Goal: Task Accomplishment & Management: Complete application form

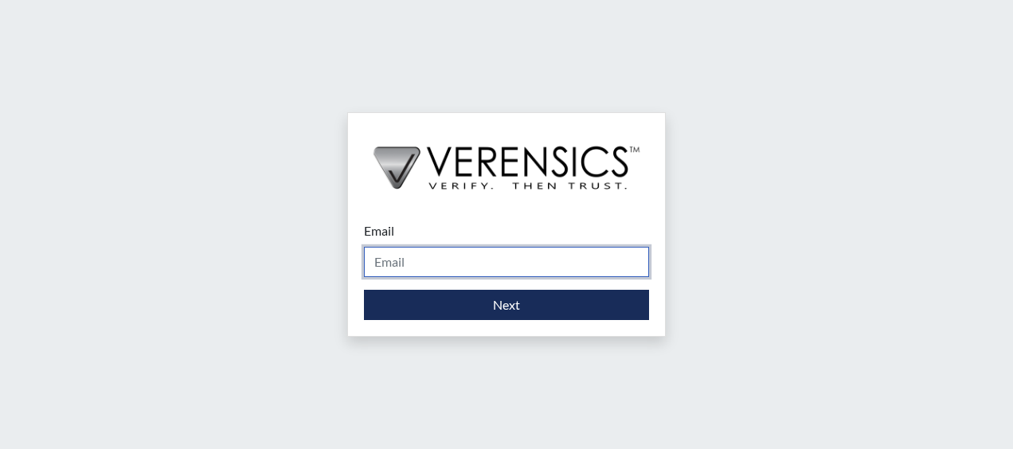
click at [430, 268] on input "Email" at bounding box center [506, 262] width 285 height 30
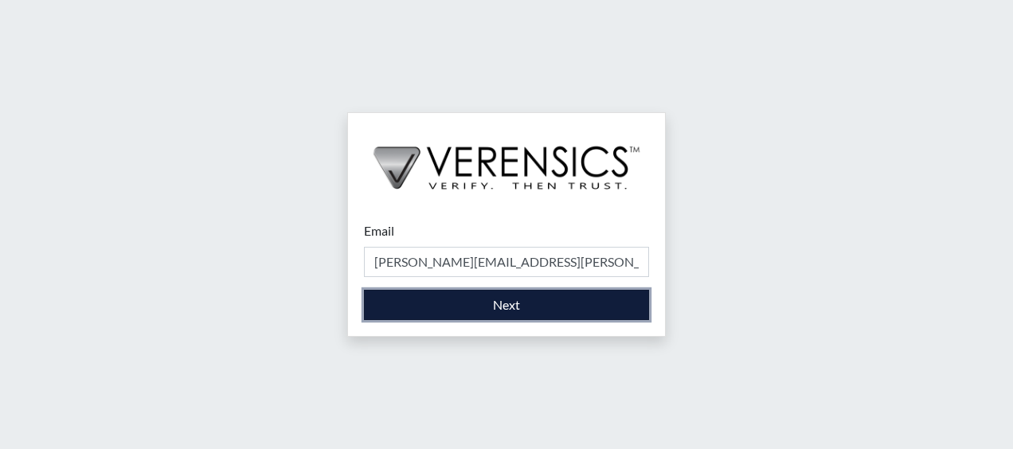
click at [510, 303] on button "Next" at bounding box center [506, 305] width 285 height 30
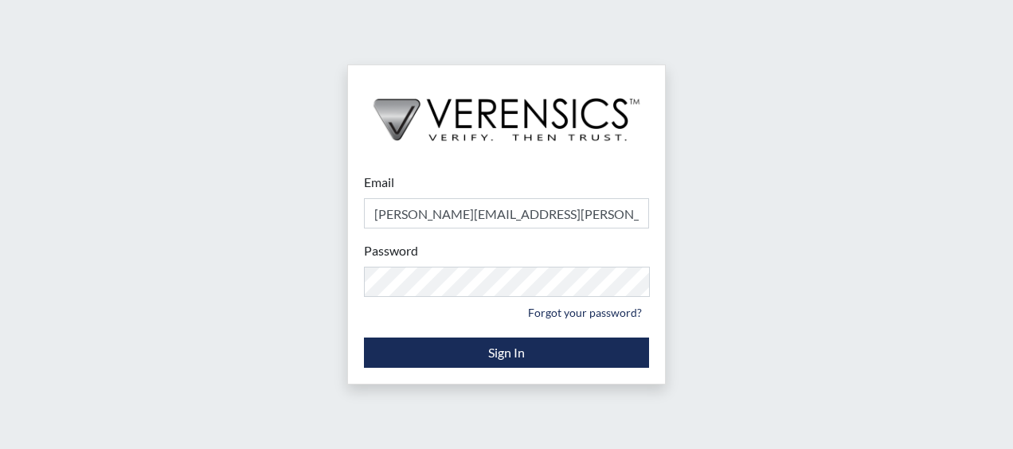
type input "[PERSON_NAME][EMAIL_ADDRESS][PERSON_NAME][DOMAIN_NAME]"
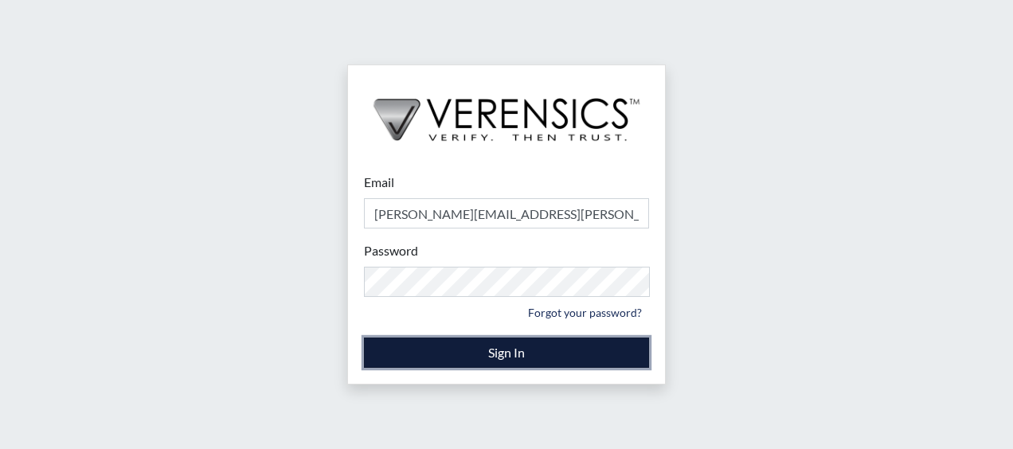
click at [504, 357] on button "Sign In" at bounding box center [506, 353] width 285 height 30
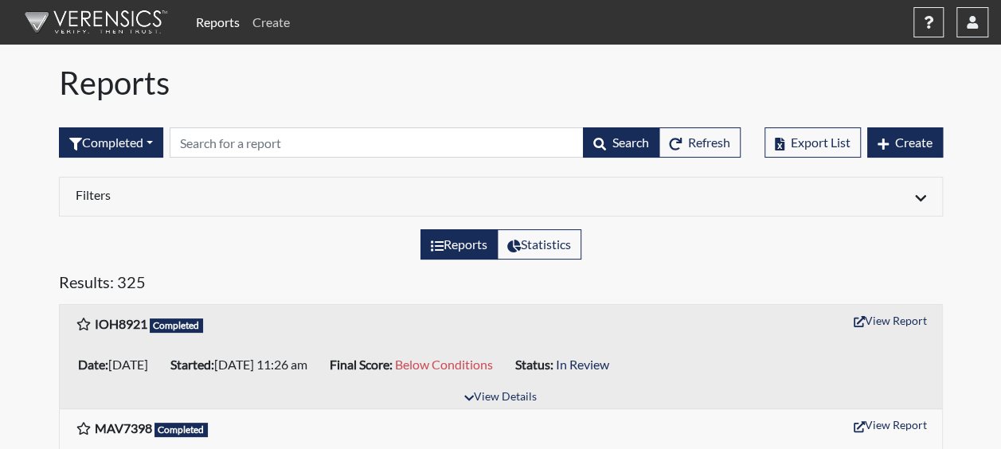
click at [276, 25] on link "Create" at bounding box center [271, 22] width 50 height 32
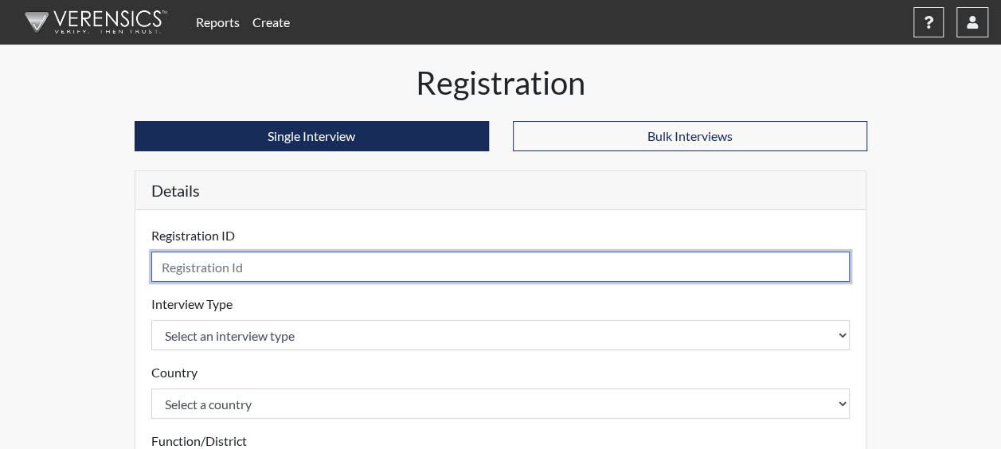
click at [230, 274] on input "text" at bounding box center [501, 267] width 700 height 30
type input "CMF7814"
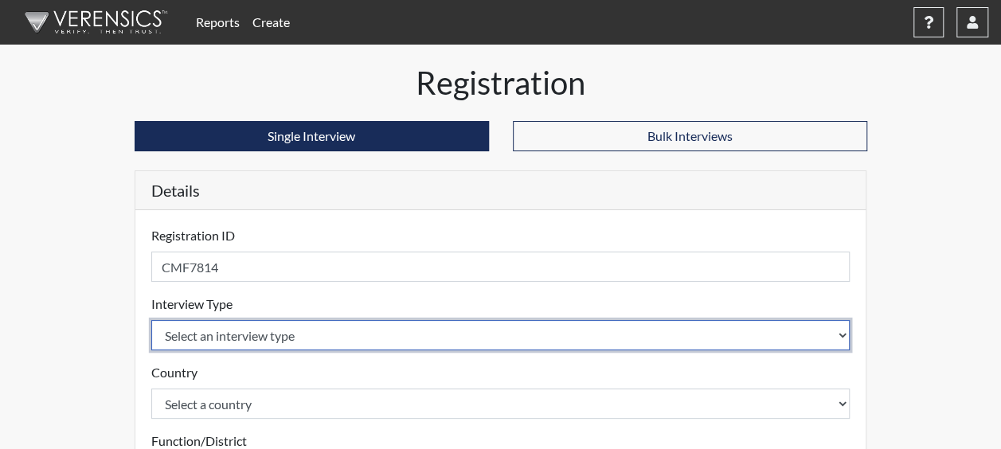
click at [229, 331] on select "Select an interview type Corrections Pre-Employment" at bounding box center [501, 335] width 700 height 30
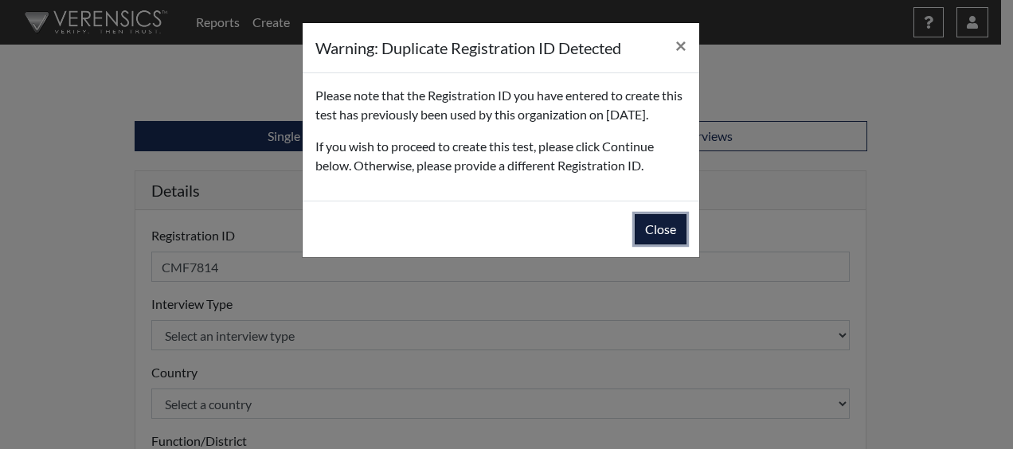
click at [653, 245] on button "Close" at bounding box center [661, 229] width 52 height 30
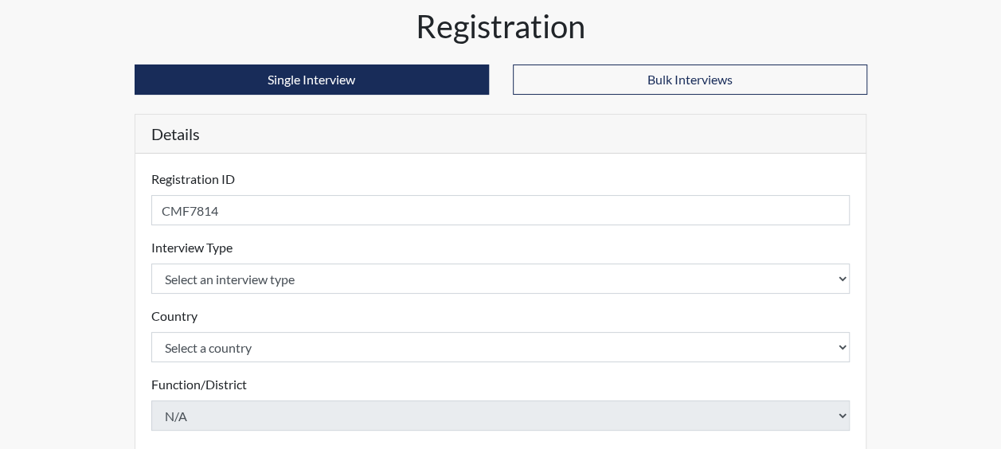
scroll to position [239, 0]
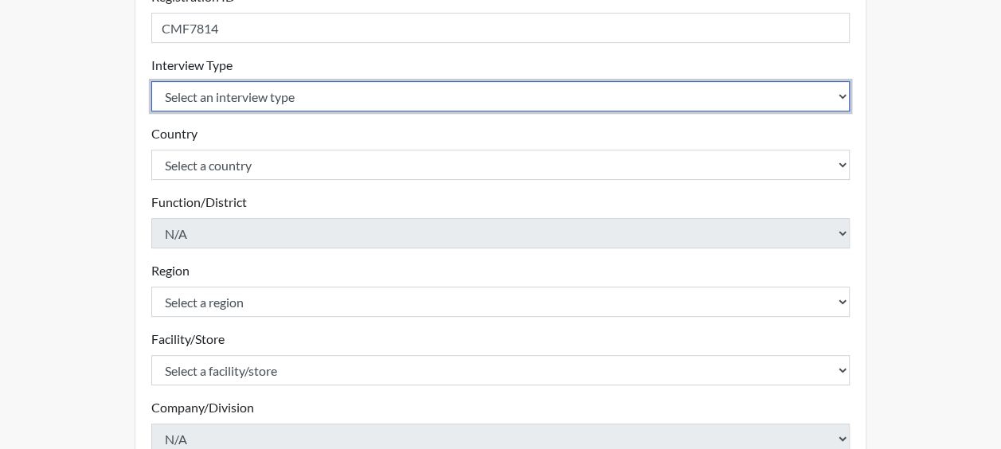
click at [260, 89] on select "Select an interview type Corrections Pre-Employment" at bounding box center [501, 96] width 700 height 30
select select "ff733e93-e1bf-11ea-9c9f-0eff0cf7eb8f"
click at [151, 81] on select "Select an interview type Corrections Pre-Employment" at bounding box center [501, 96] width 700 height 30
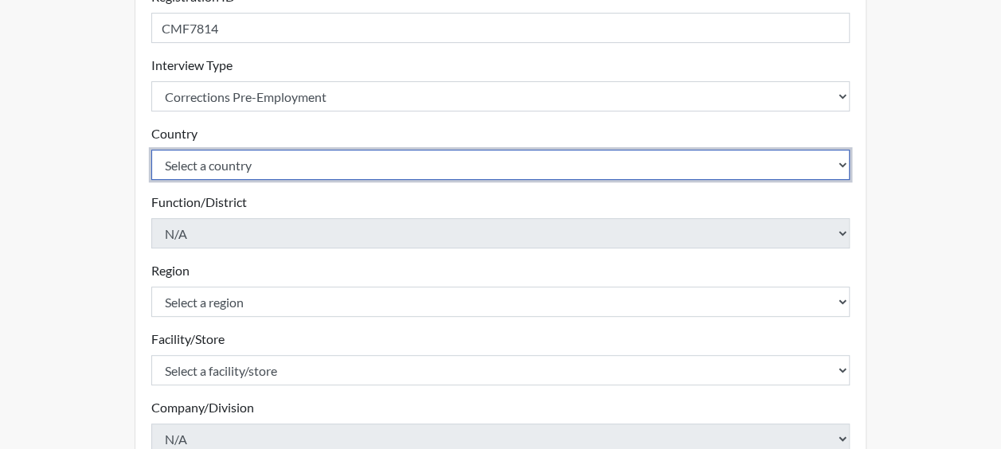
click at [255, 164] on select "Select a country [GEOGRAPHIC_DATA] [GEOGRAPHIC_DATA]" at bounding box center [501, 165] width 700 height 30
select select "united-states-of-[GEOGRAPHIC_DATA]"
click at [151, 150] on select "Select a country [GEOGRAPHIC_DATA] [GEOGRAPHIC_DATA]" at bounding box center [501, 165] width 700 height 30
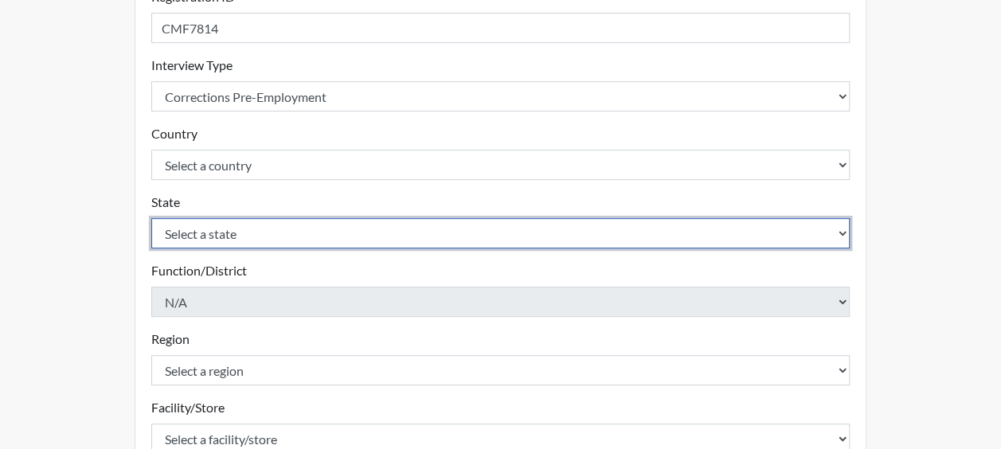
click at [237, 231] on select "Select a state [US_STATE] [US_STATE] [US_STATE] [US_STATE] [US_STATE] [US_STATE…" at bounding box center [501, 233] width 700 height 30
select select "GA"
click at [151, 218] on select "Select a state [US_STATE] [US_STATE] [US_STATE] [US_STATE] [US_STATE] [US_STATE…" at bounding box center [501, 233] width 700 height 30
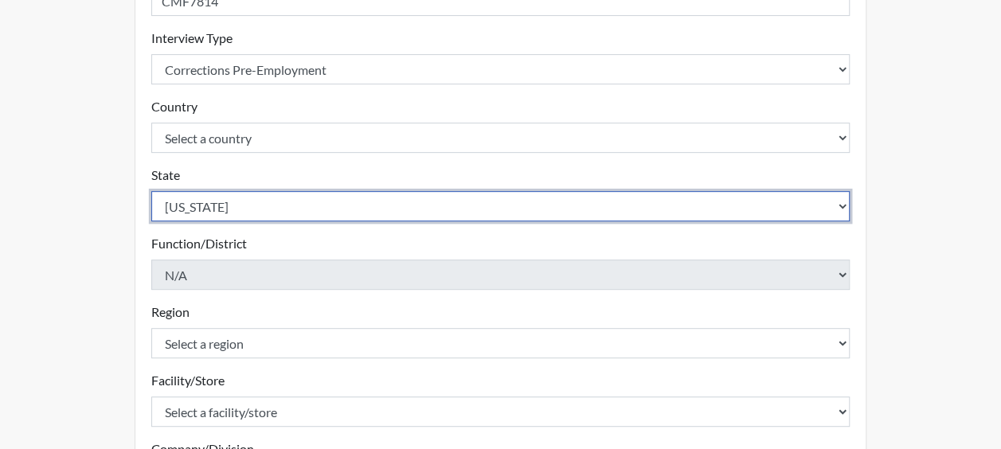
scroll to position [433, 0]
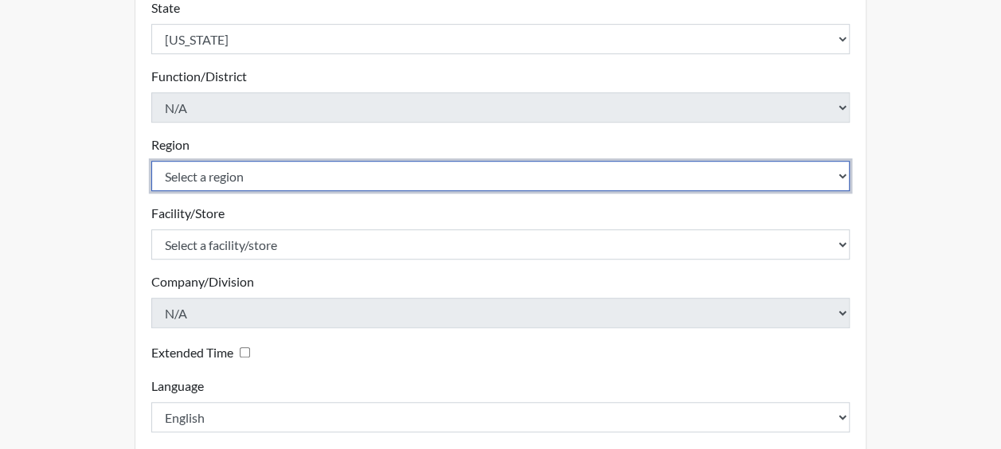
drag, startPoint x: 206, startPoint y: 172, endPoint x: 209, endPoint y: 182, distance: 9.9
click at [206, 172] on select "Select a region [GEOGRAPHIC_DATA]" at bounding box center [501, 176] width 700 height 30
select select "51976826-f18e-4b67-8d3b-b0a0fa2f97ff"
click at [151, 161] on select "Select a region [GEOGRAPHIC_DATA]" at bounding box center [501, 176] width 700 height 30
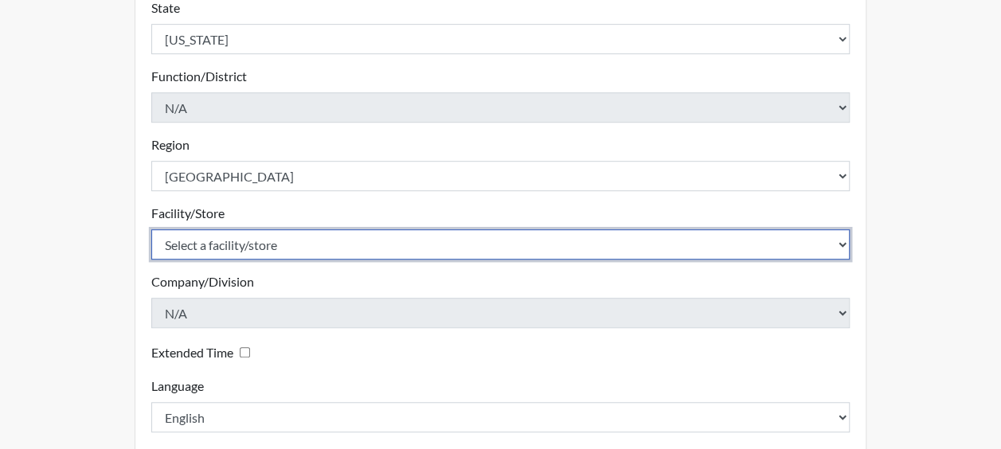
click at [223, 244] on select "Select a facility/store Dodge SP" at bounding box center [501, 244] width 700 height 30
select select "76580185-3f32-4970-b767-aa2f0b4506fa"
click at [151, 229] on select "Select a facility/store Dodge SP" at bounding box center [501, 244] width 700 height 30
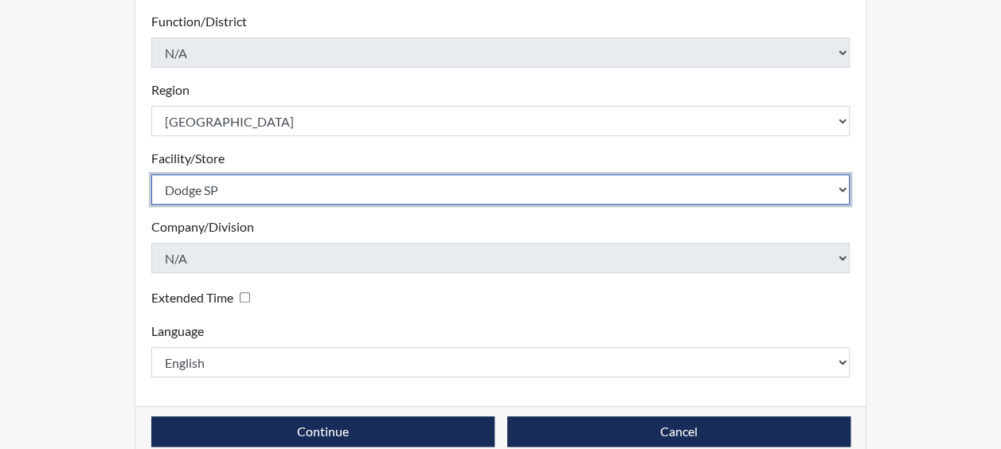
scroll to position [513, 0]
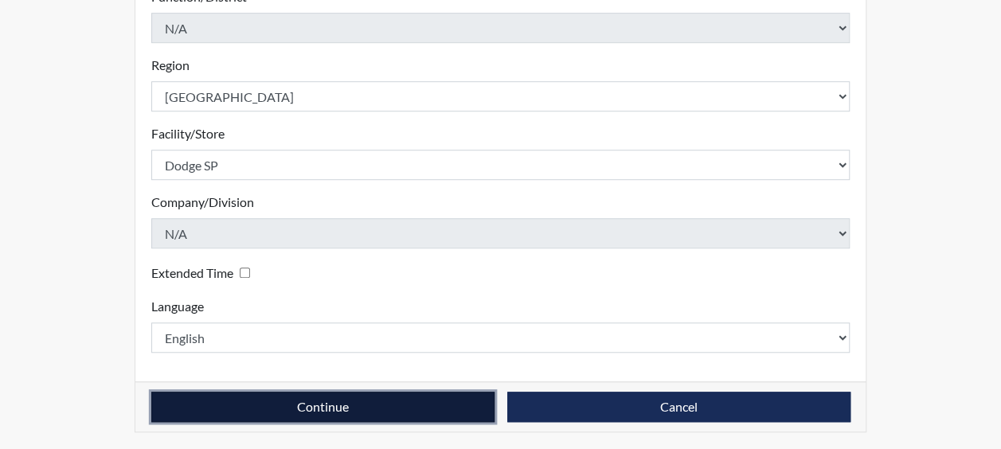
click at [308, 402] on button "Continue" at bounding box center [322, 407] width 343 height 30
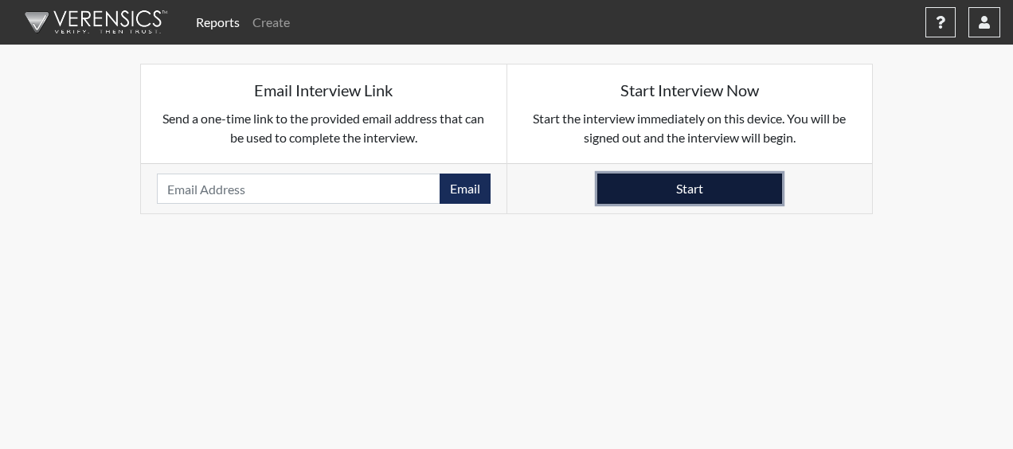
click at [664, 189] on button "Start" at bounding box center [690, 189] width 185 height 30
